Goal: Find contact information: Find contact information

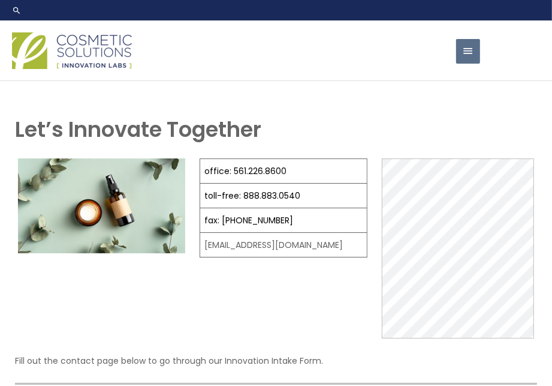
click at [122, 69] on img at bounding box center [72, 50] width 120 height 37
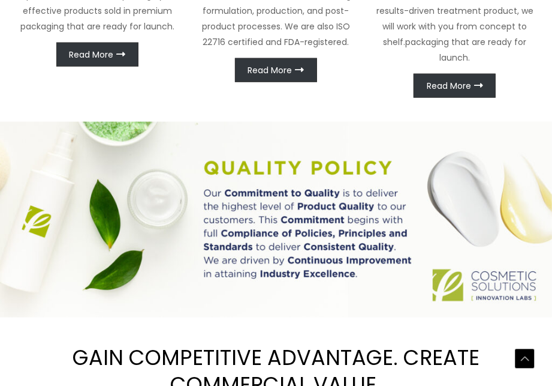
scroll to position [709, 0]
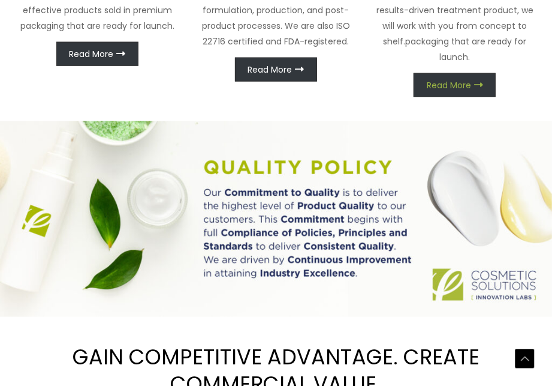
click at [424, 97] on link "Read More" at bounding box center [455, 85] width 82 height 24
click at [458, 89] on span "Read More" at bounding box center [449, 85] width 44 height 8
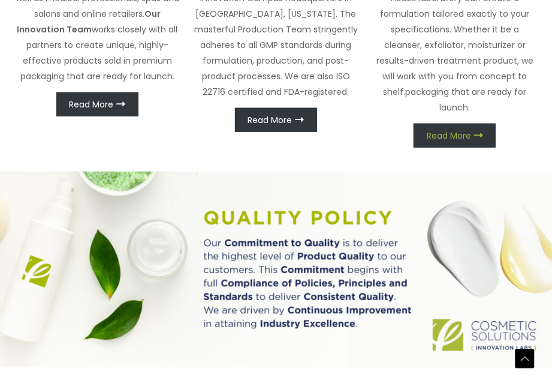
scroll to position [657, 0]
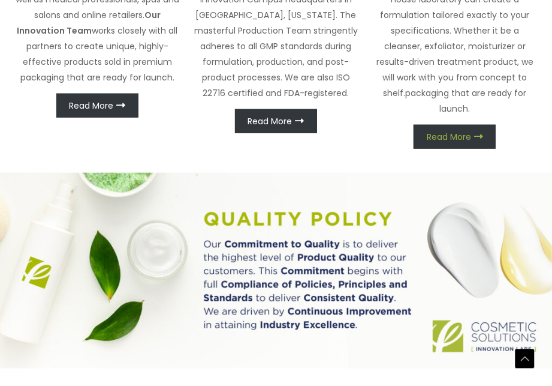
click at [483, 141] on icon at bounding box center [478, 136] width 9 height 9
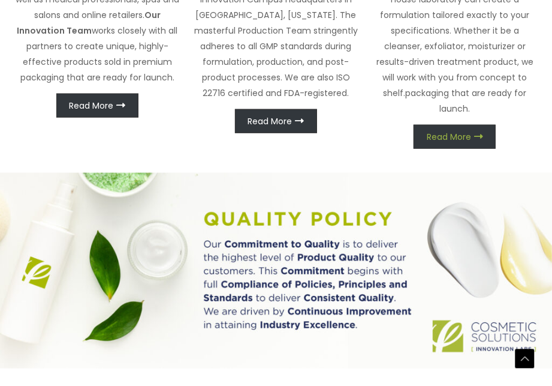
click at [483, 141] on icon at bounding box center [478, 136] width 9 height 9
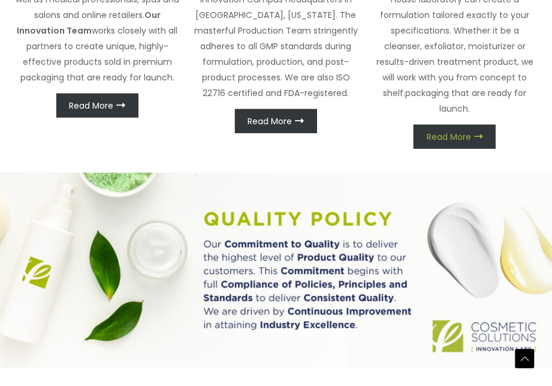
click at [483, 141] on icon at bounding box center [478, 136] width 9 height 9
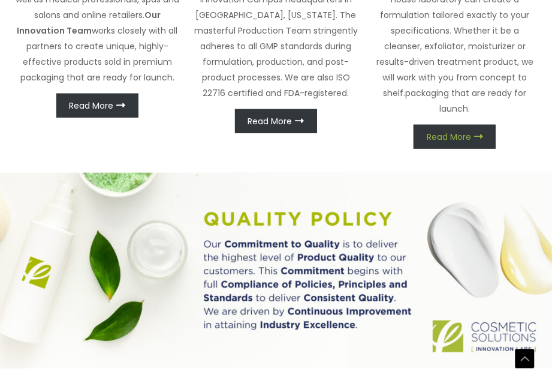
click at [483, 141] on icon at bounding box center [478, 136] width 9 height 9
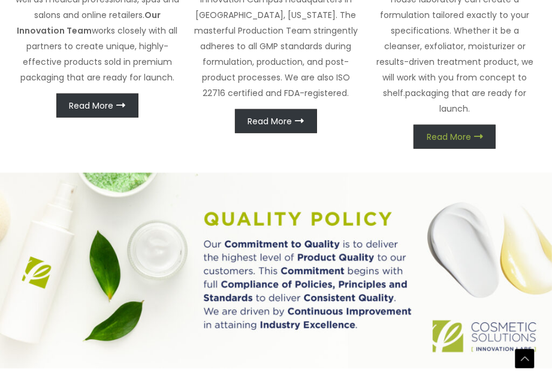
click at [483, 141] on icon at bounding box center [478, 136] width 9 height 9
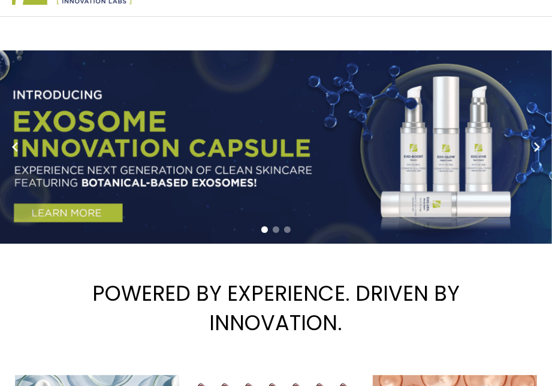
scroll to position [0, 0]
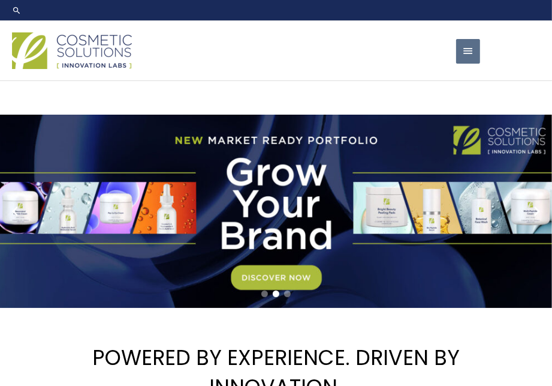
click at [468, 64] on span "button" at bounding box center [468, 51] width 12 height 25
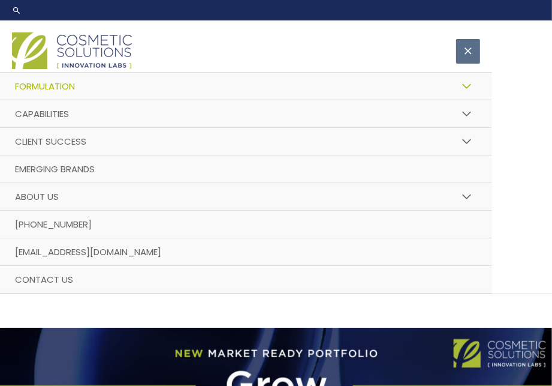
click at [87, 100] on link "Formulation" at bounding box center [246, 87] width 492 height 28
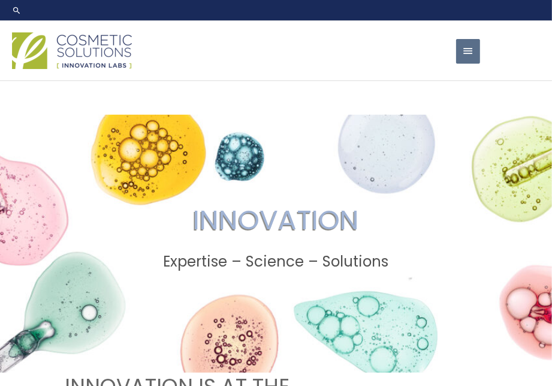
click at [472, 64] on span "button" at bounding box center [468, 51] width 12 height 25
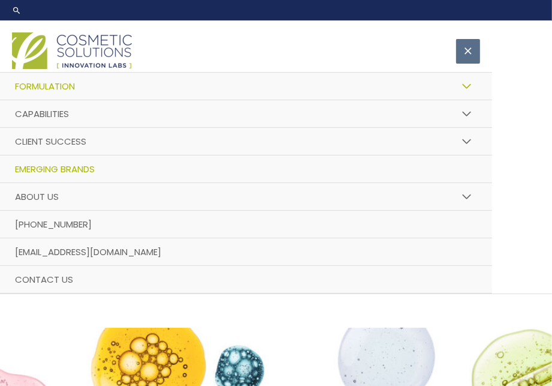
click at [103, 183] on link "Emerging Brands" at bounding box center [246, 169] width 492 height 28
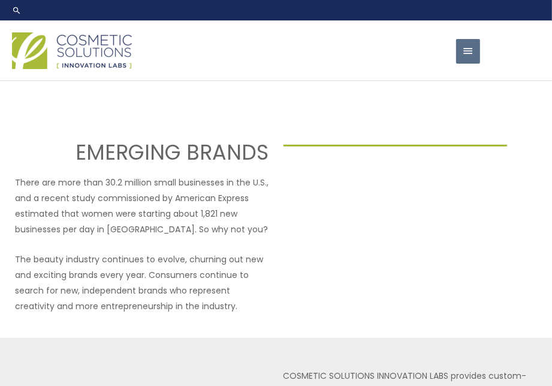
click at [411, 71] on div at bounding box center [230, 50] width 436 height 43
click at [468, 64] on span "button" at bounding box center [468, 51] width 12 height 25
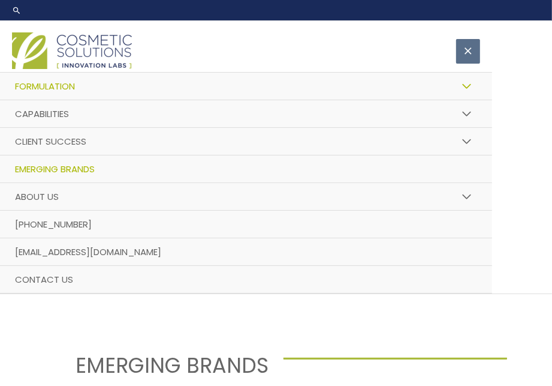
click at [421, 100] on link "Formulation" at bounding box center [246, 87] width 492 height 28
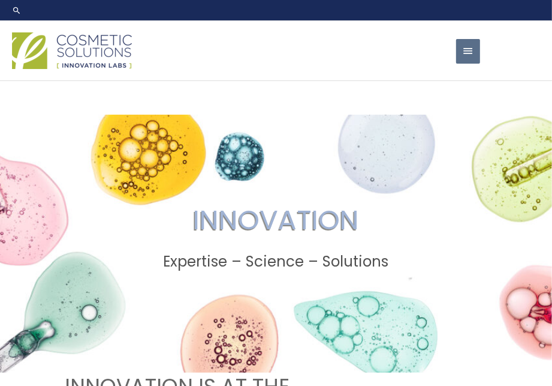
click at [482, 70] on div "Main Menu Formulation Menu Toggle Research and Innovation Market Ready Formulas…" at bounding box center [276, 50] width 552 height 43
click at [468, 64] on span "button" at bounding box center [468, 51] width 12 height 25
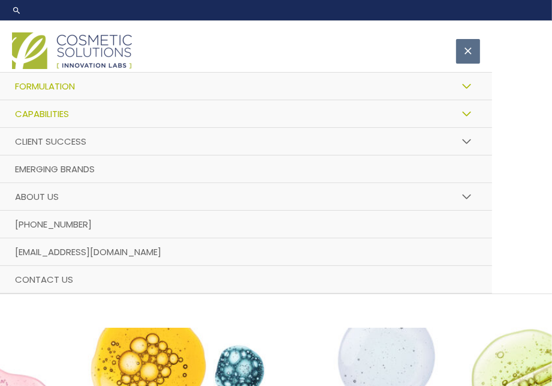
click at [280, 128] on link "Capabilities" at bounding box center [246, 114] width 492 height 28
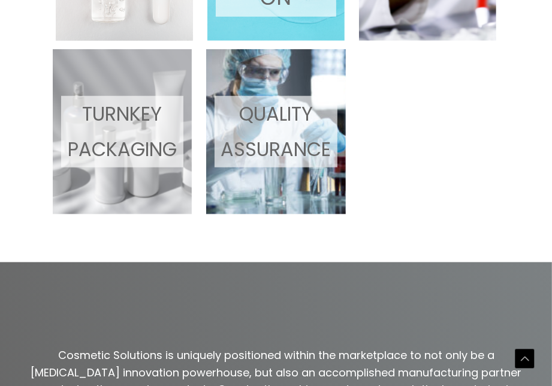
scroll to position [653, 0]
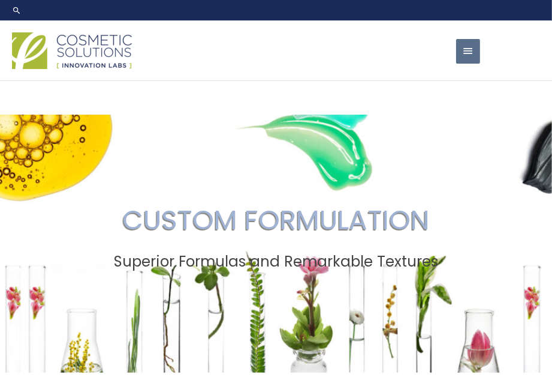
click at [466, 64] on span "button" at bounding box center [468, 51] width 12 height 25
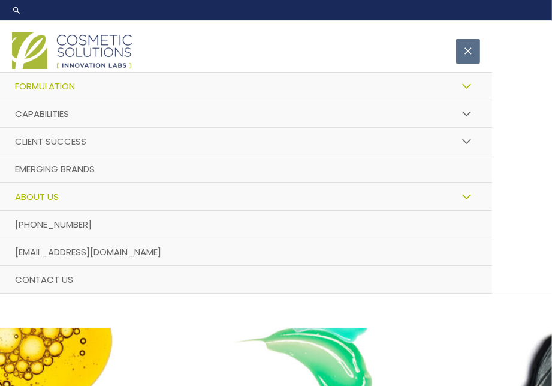
click at [101, 211] on link "About Us" at bounding box center [246, 197] width 492 height 28
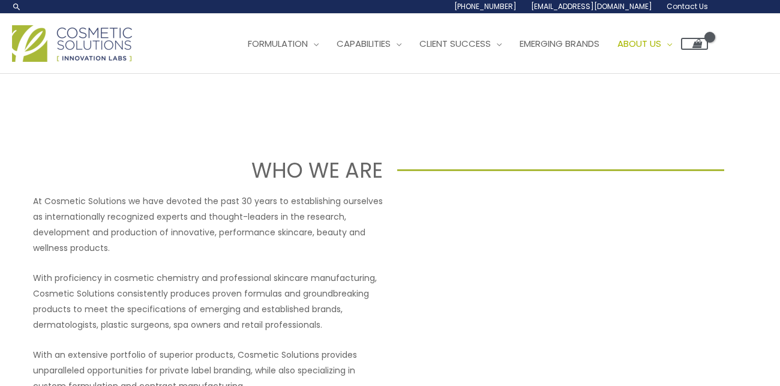
click at [0, 0] on link "Contact Us" at bounding box center [0, 0] width 0 height 0
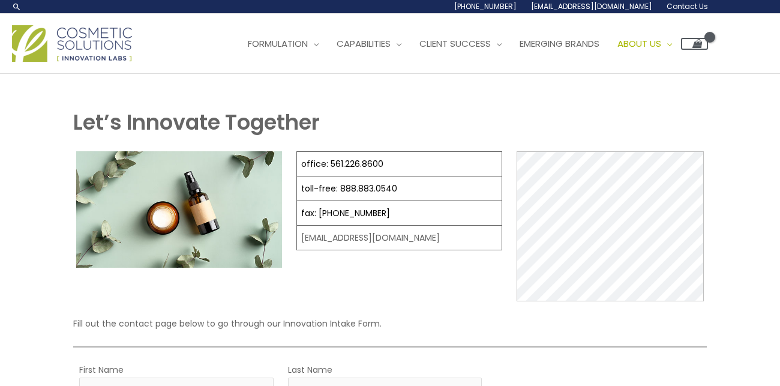
click at [0, 0] on span "Contact Us" at bounding box center [0, 0] width 0 height 0
